Goal: Book appointment/travel/reservation

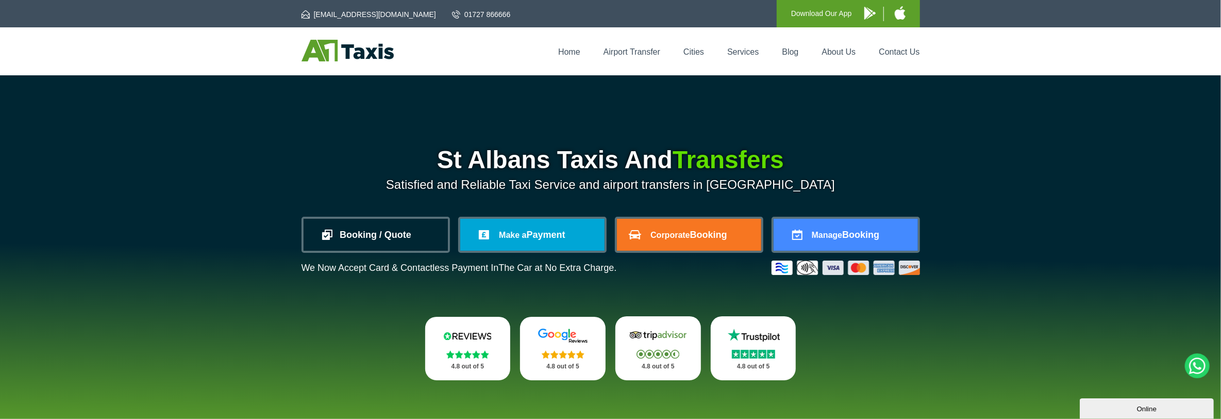
click at [399, 233] on link "Booking / Quote" at bounding box center [376, 235] width 144 height 32
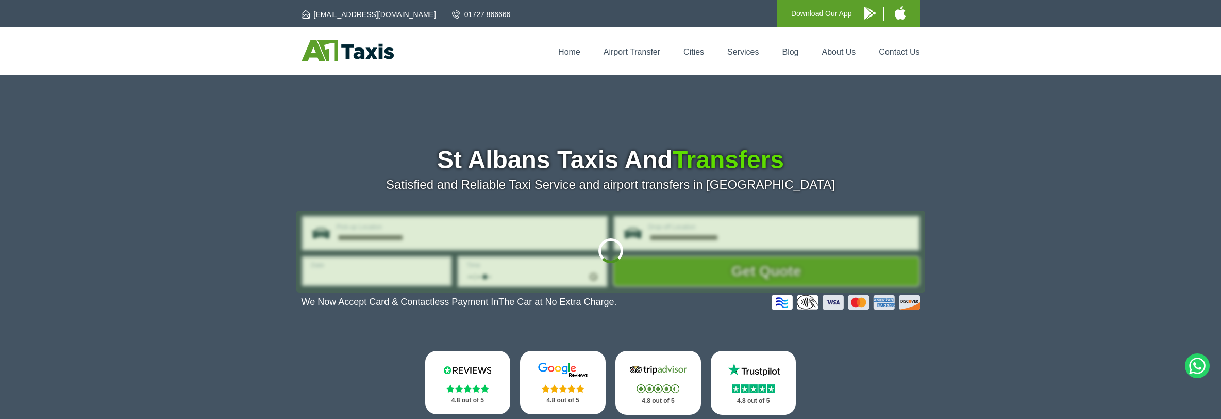
type input "**********"
